Goal: Information Seeking & Learning: Find specific page/section

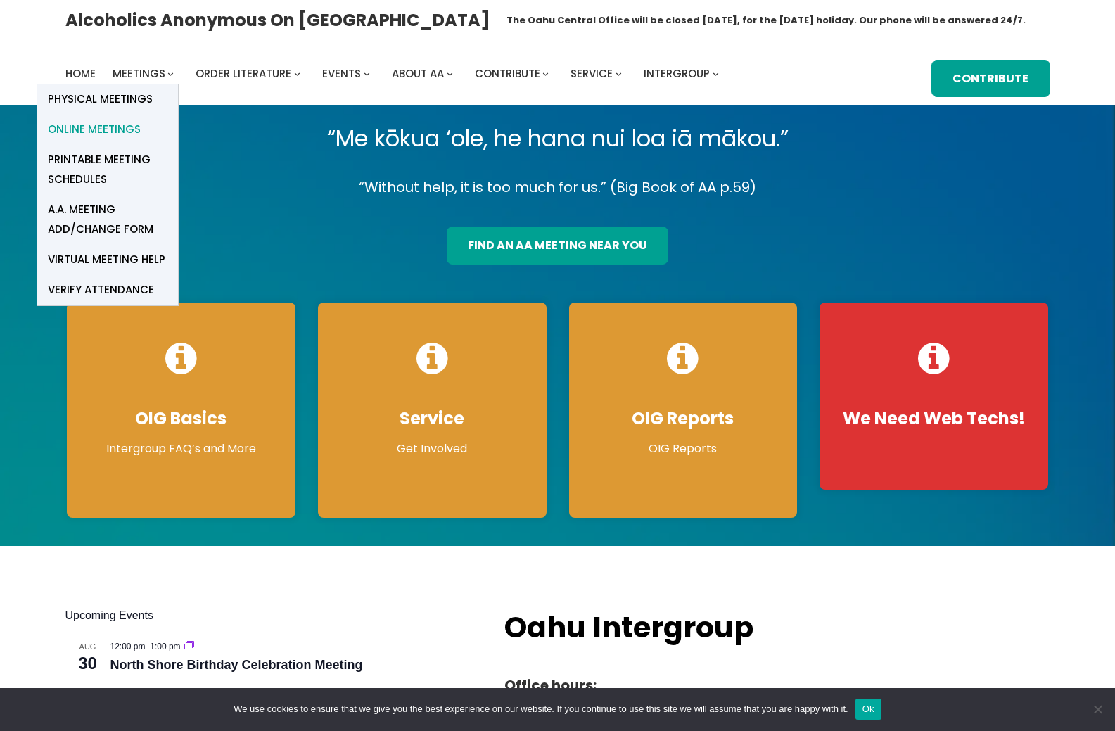
click at [122, 127] on span "Online Meetings" at bounding box center [94, 130] width 93 height 20
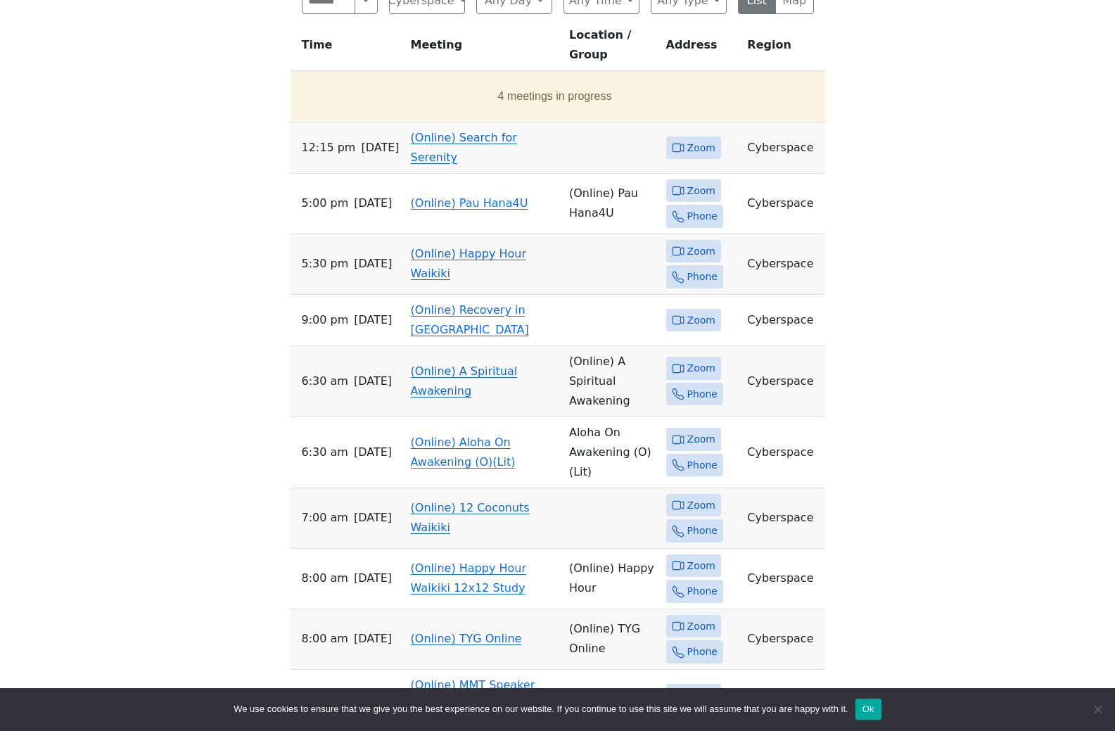
scroll to position [563, 0]
click at [703, 514] on span "Zoom" at bounding box center [701, 505] width 28 height 18
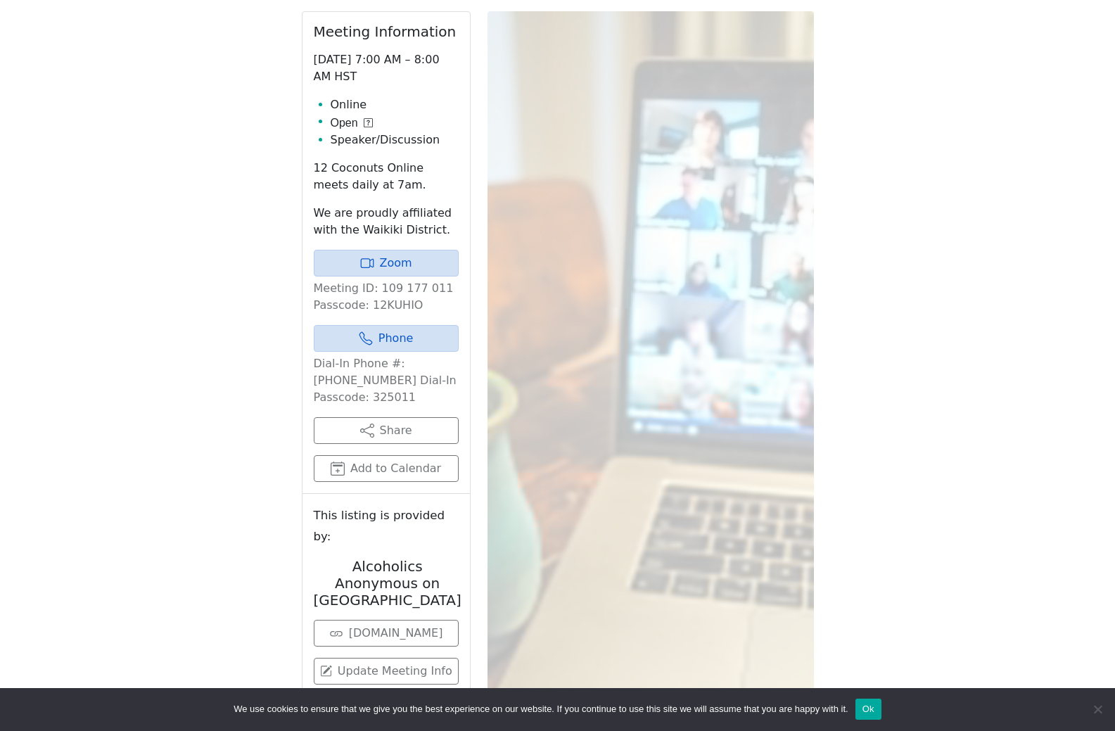
scroll to position [557, 0]
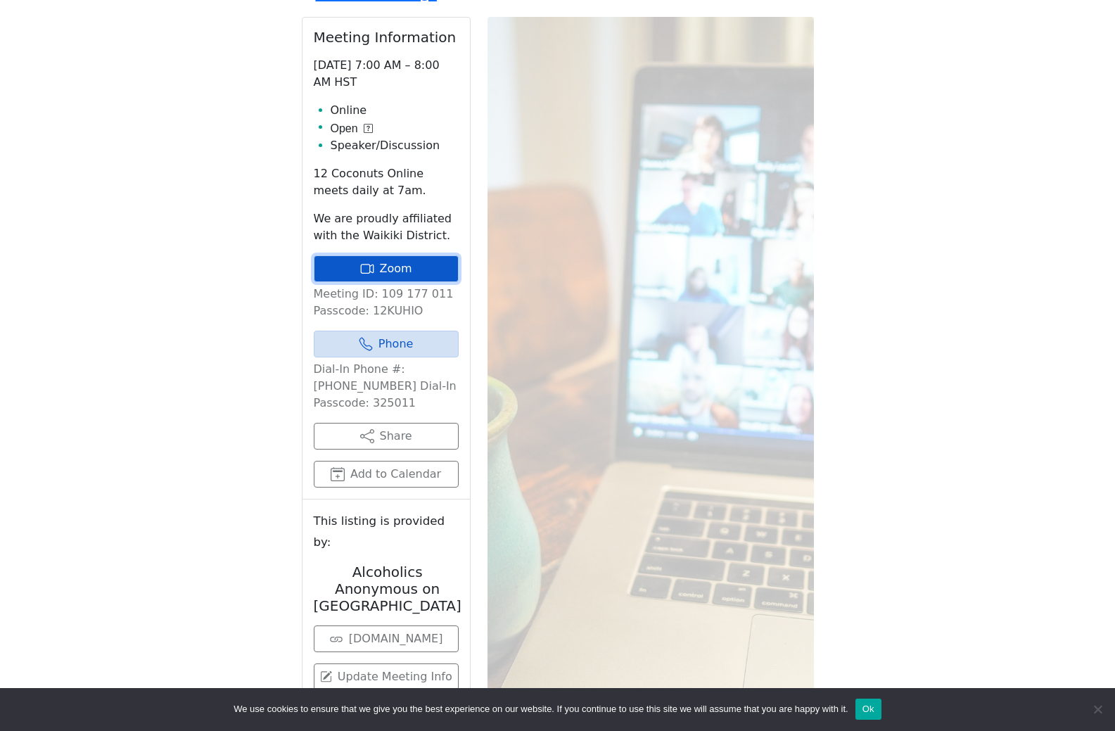
click at [366, 282] on link "Zoom" at bounding box center [386, 268] width 145 height 27
